Goal: Task Accomplishment & Management: Manage account settings

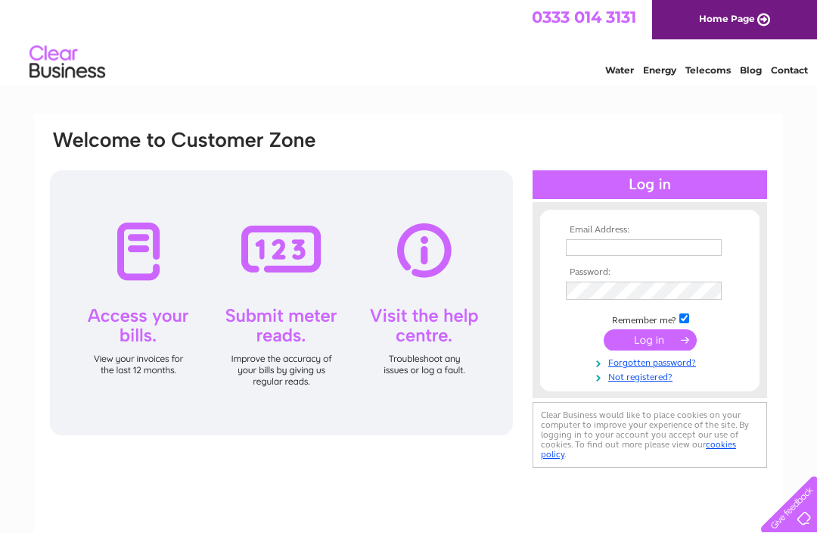
click at [589, 245] on input "text" at bounding box center [644, 247] width 156 height 17
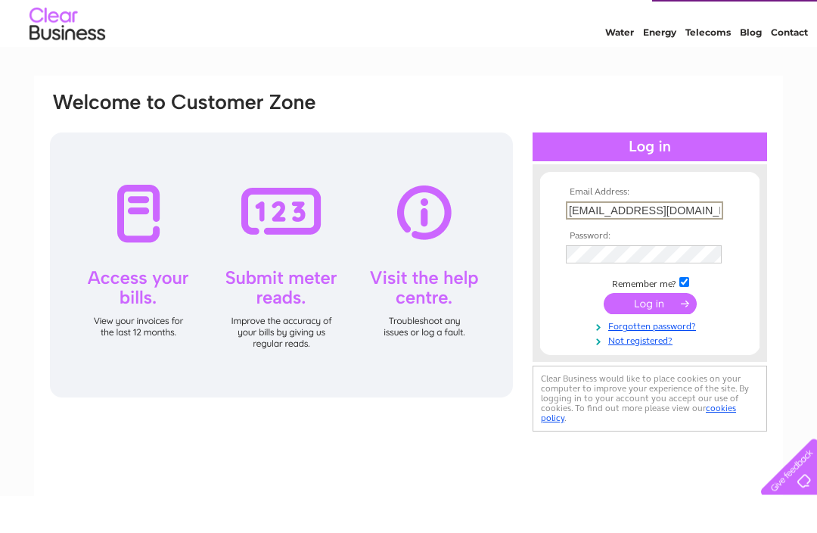
type input "susanlister@hotmail.co.uk"
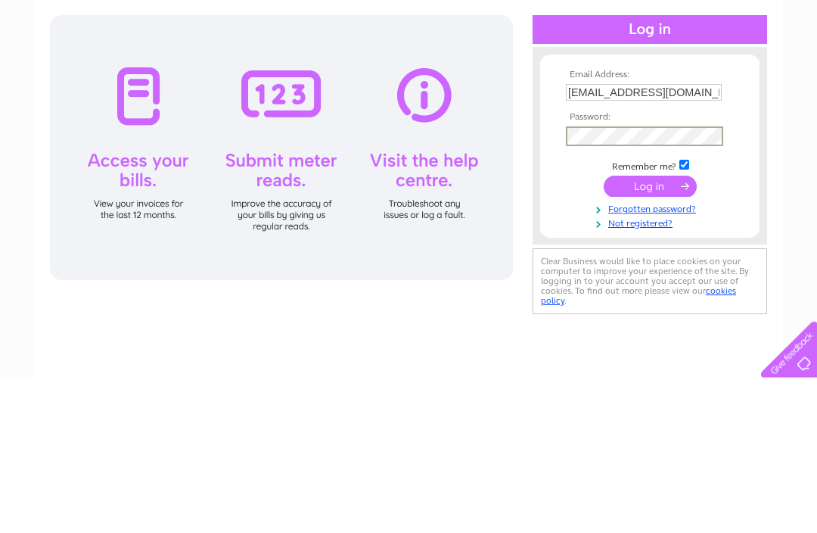
click at [653, 331] on input "submit" at bounding box center [650, 341] width 93 height 21
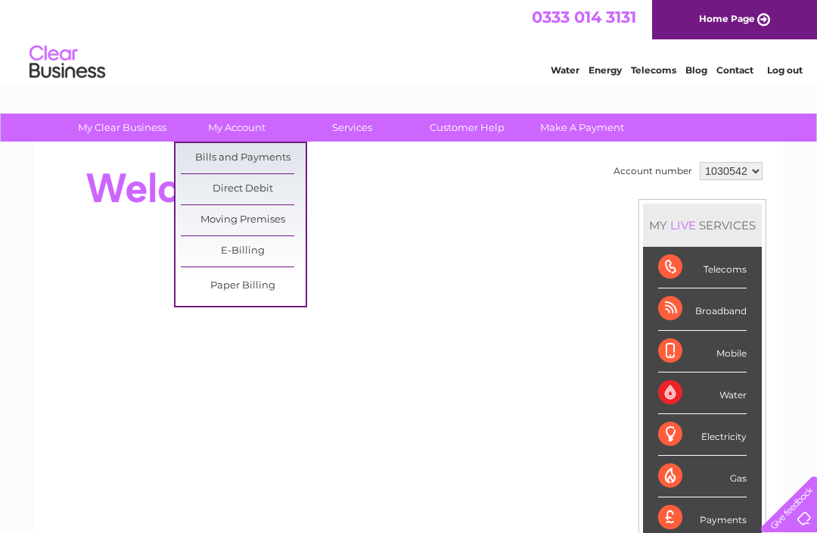
click at [235, 154] on link "Bills and Payments" at bounding box center [243, 158] width 125 height 30
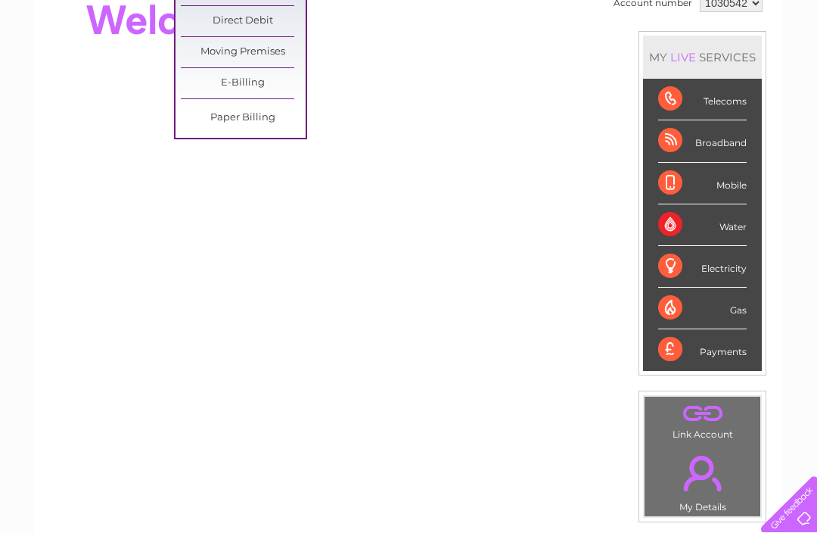
scroll to position [194, 0]
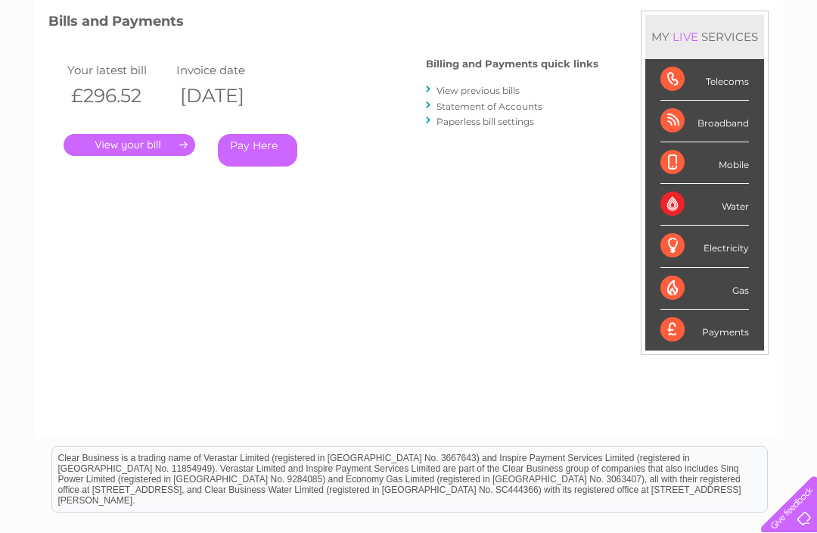
scroll to position [198, 0]
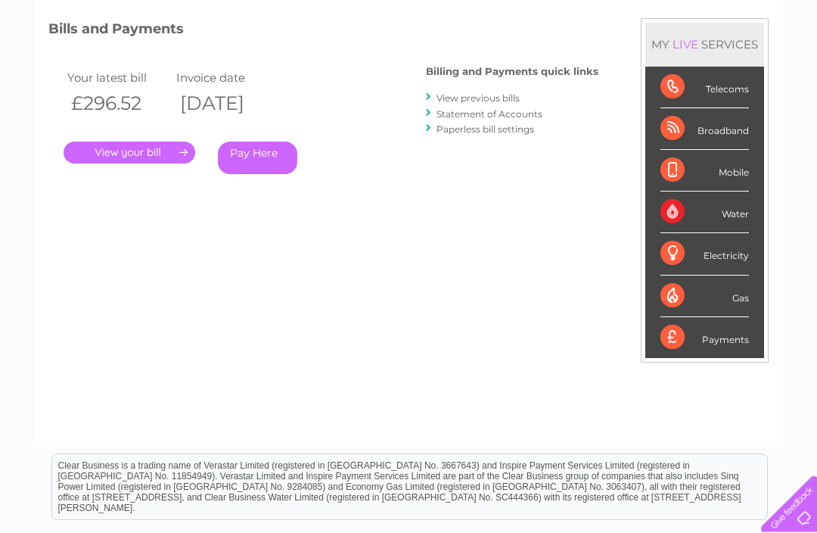
click at [130, 153] on link "." at bounding box center [130, 153] width 132 height 22
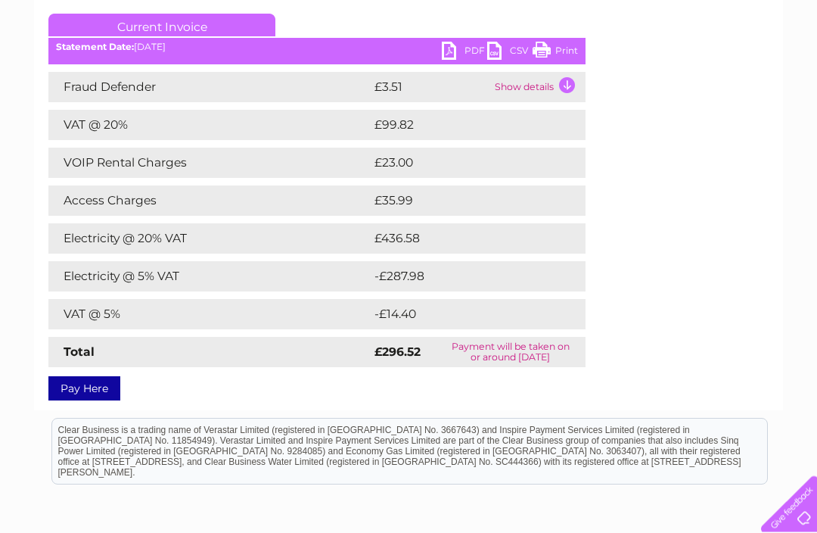
scroll to position [197, 0]
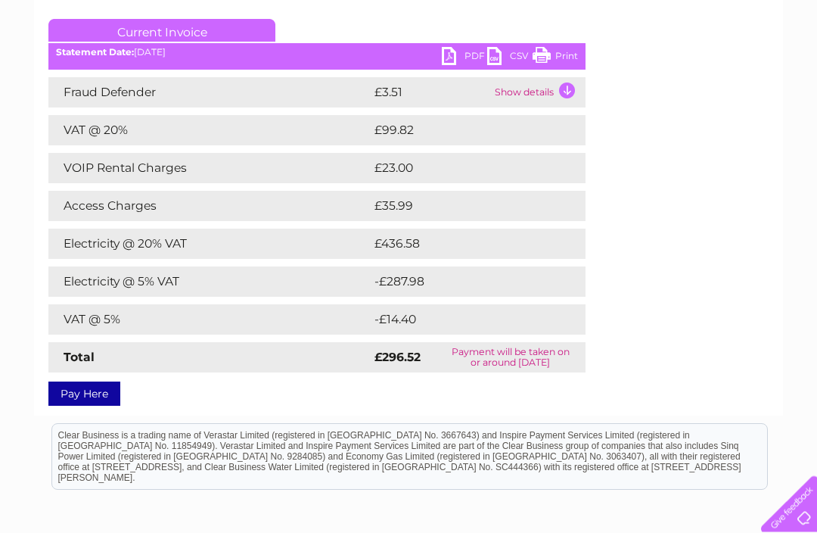
click at [300, 196] on td "Access Charges" at bounding box center [209, 206] width 322 height 30
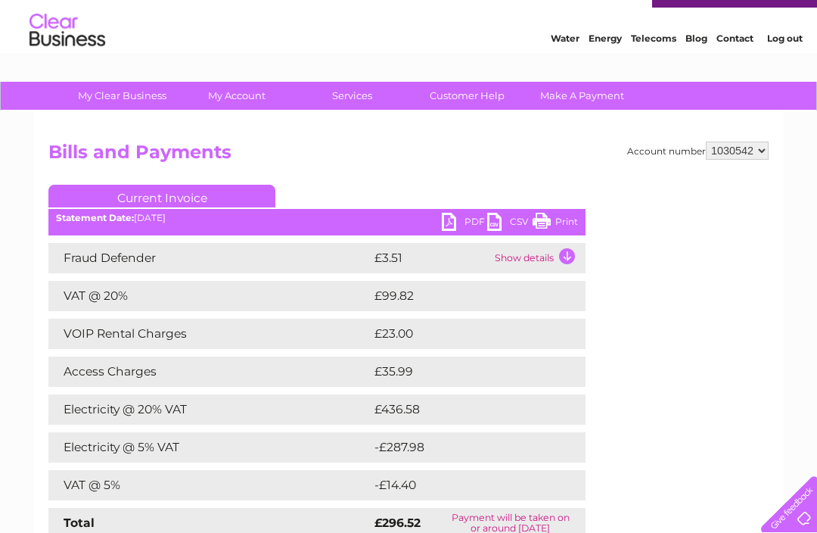
scroll to position [0, 0]
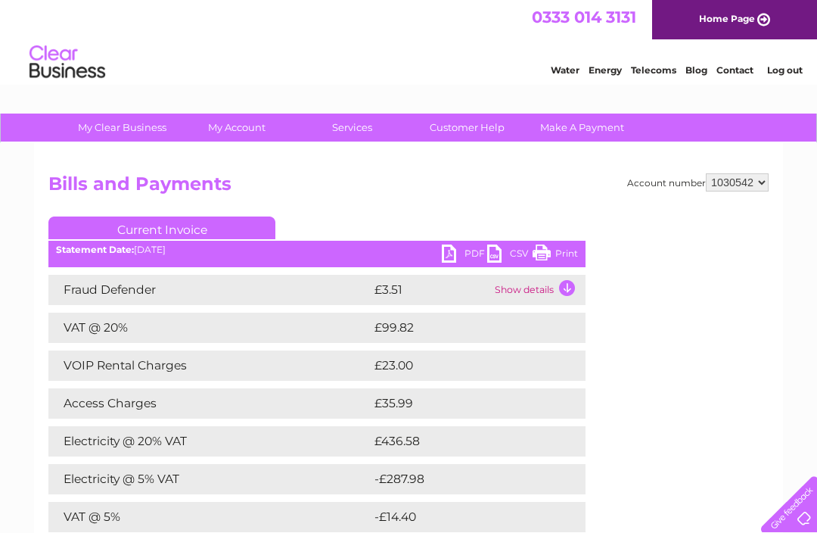
click at [789, 67] on link "Log out" at bounding box center [785, 69] width 36 height 11
click at [787, 72] on link "Log out" at bounding box center [785, 69] width 36 height 11
